Goal: Information Seeking & Learning: Learn about a topic

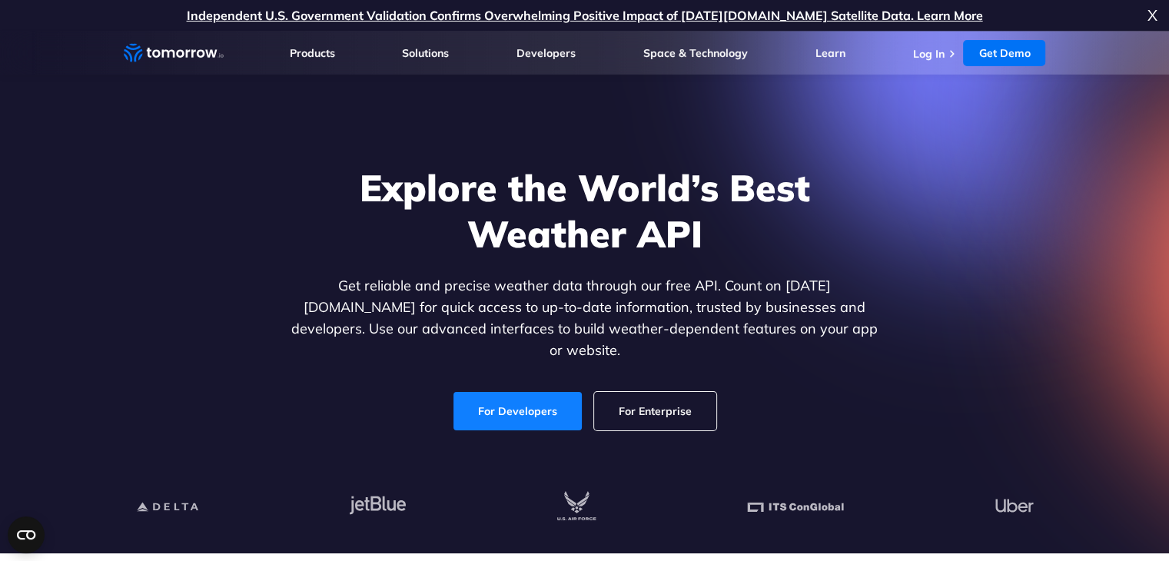
click at [502, 392] on link "For Developers" at bounding box center [517, 411] width 128 height 38
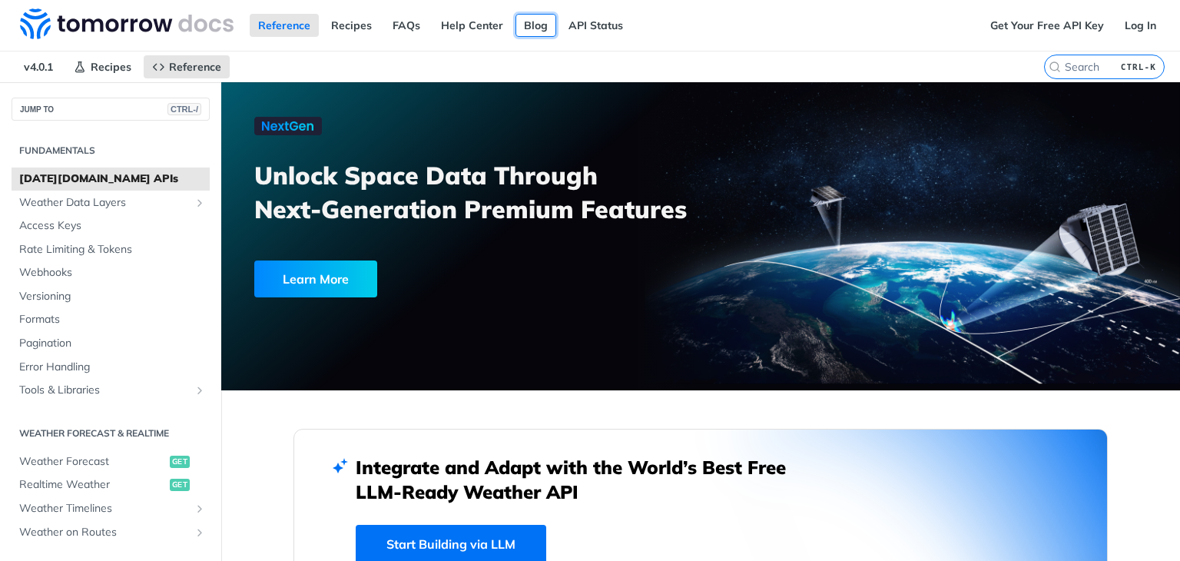
click at [539, 22] on link "Blog" at bounding box center [536, 25] width 41 height 23
click at [357, 18] on link "Recipes" at bounding box center [352, 25] width 58 height 23
